Goal: Task Accomplishment & Management: Manage account settings

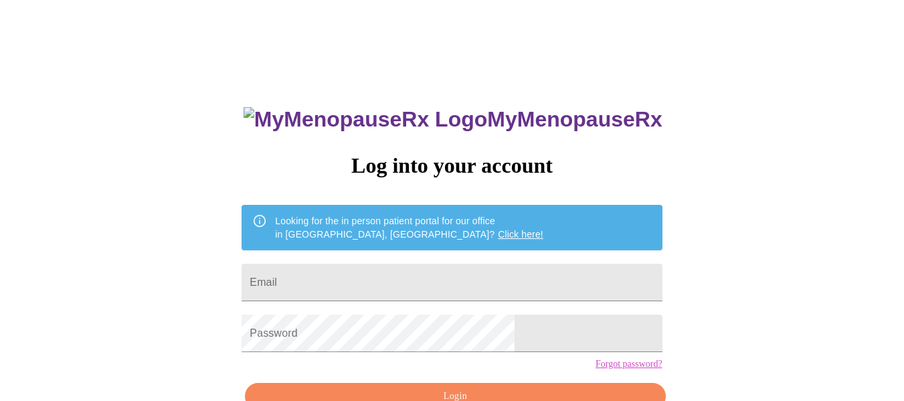
scroll to position [78, 0]
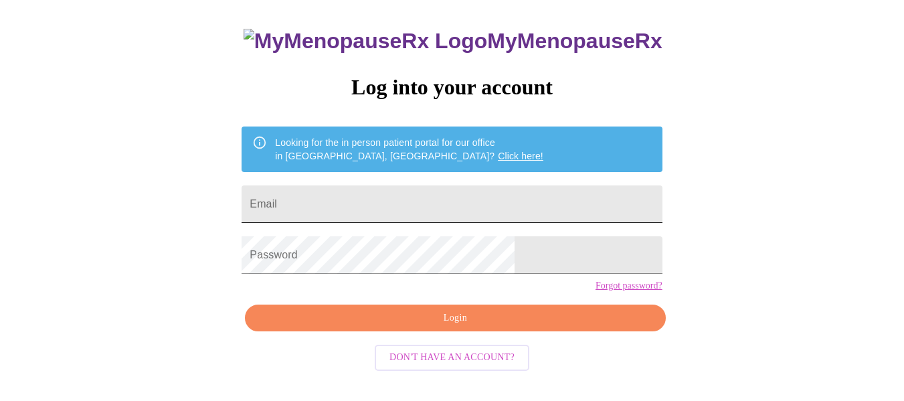
click at [507, 189] on input "Email" at bounding box center [452, 203] width 420 height 37
type input "[EMAIL_ADDRESS][DOMAIN_NAME]"
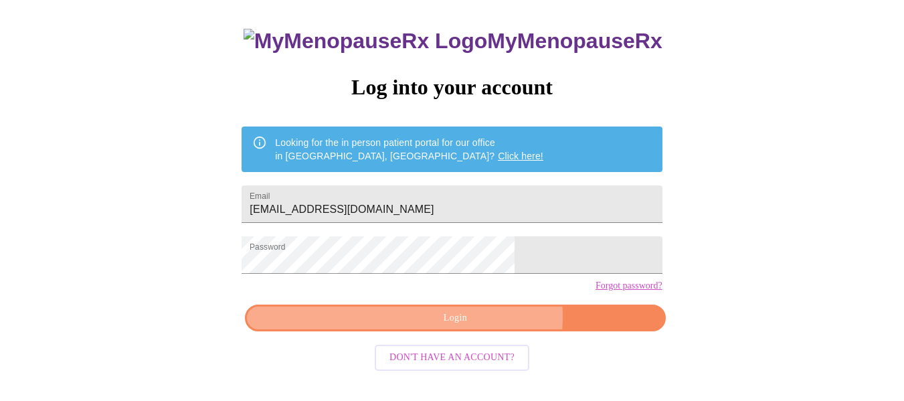
click at [479, 327] on span "Login" at bounding box center [455, 318] width 390 height 17
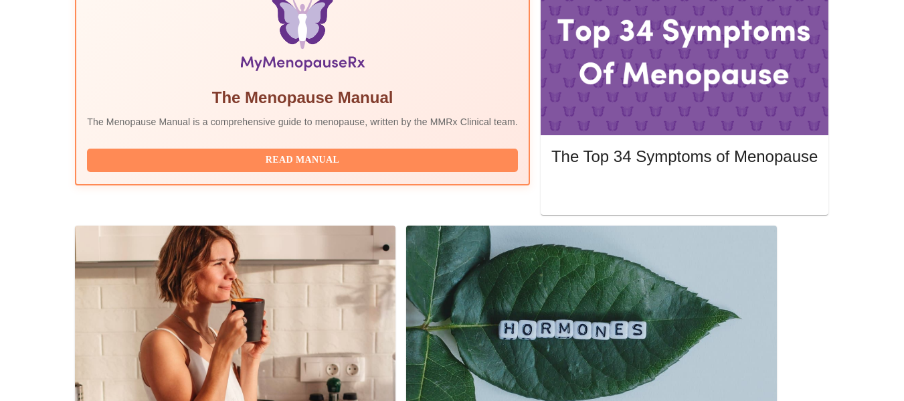
scroll to position [472, 0]
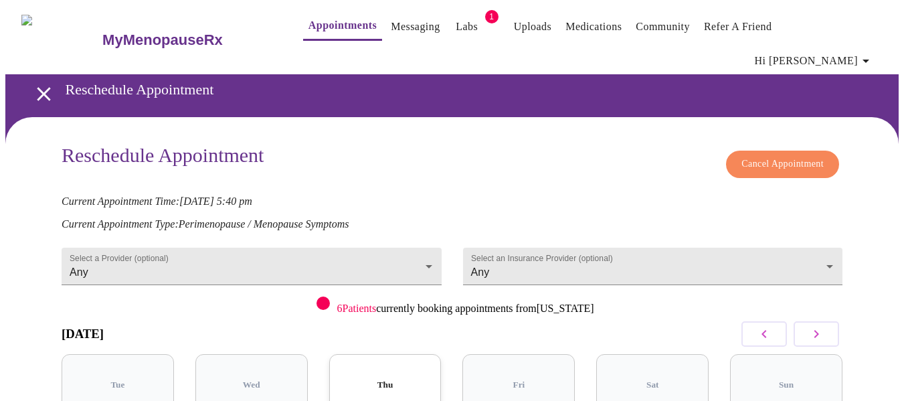
scroll to position [9, 0]
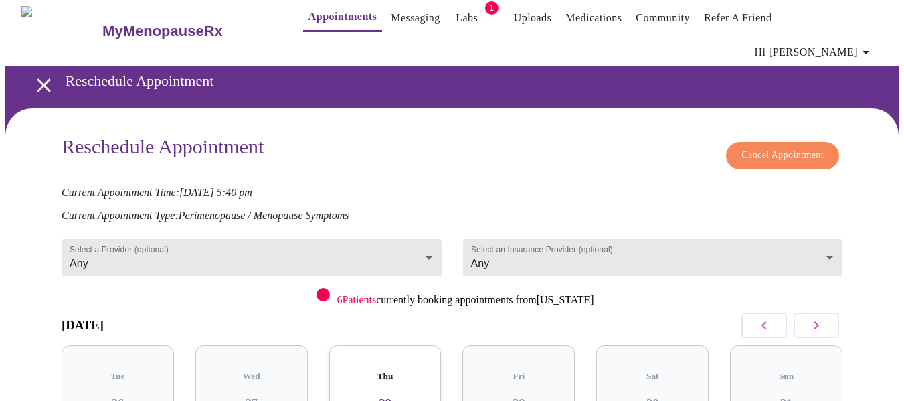
click at [762, 147] on span "Cancel Appointment" at bounding box center [783, 155] width 82 height 17
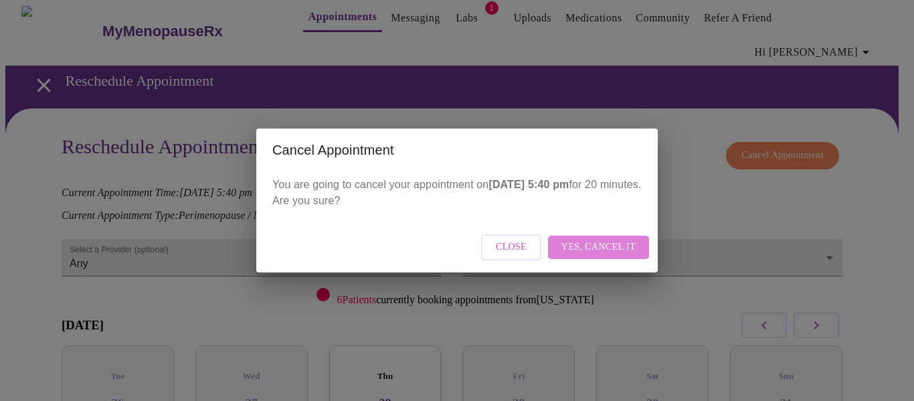
click at [614, 243] on span "Yes, cancel it" at bounding box center [599, 247] width 74 height 17
click at [576, 248] on span "Close" at bounding box center [569, 247] width 31 height 17
